Goal: Navigation & Orientation: Find specific page/section

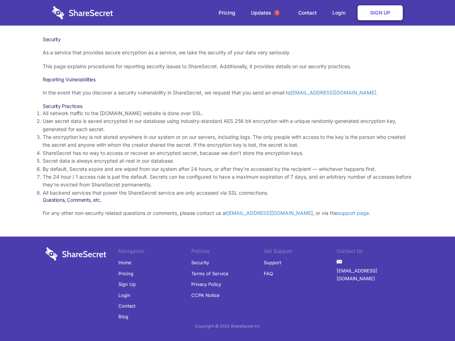
click at [227, 171] on li "By default, Secrets expire and are wiped from our system after 24 hours, or aft…" at bounding box center [228, 169] width 370 height 8
click at [277, 13] on span "1" at bounding box center [277, 13] width 6 height 6
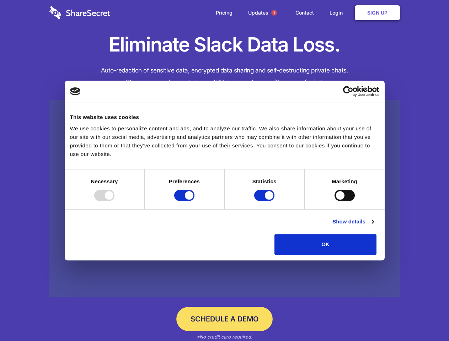
click at [114, 201] on div at bounding box center [104, 195] width 20 height 11
click at [194, 201] on input "Preferences" at bounding box center [184, 195] width 20 height 11
checkbox input "false"
click at [265, 201] on input "Statistics" at bounding box center [264, 195] width 20 height 11
checkbox input "false"
